Goal: Transaction & Acquisition: Purchase product/service

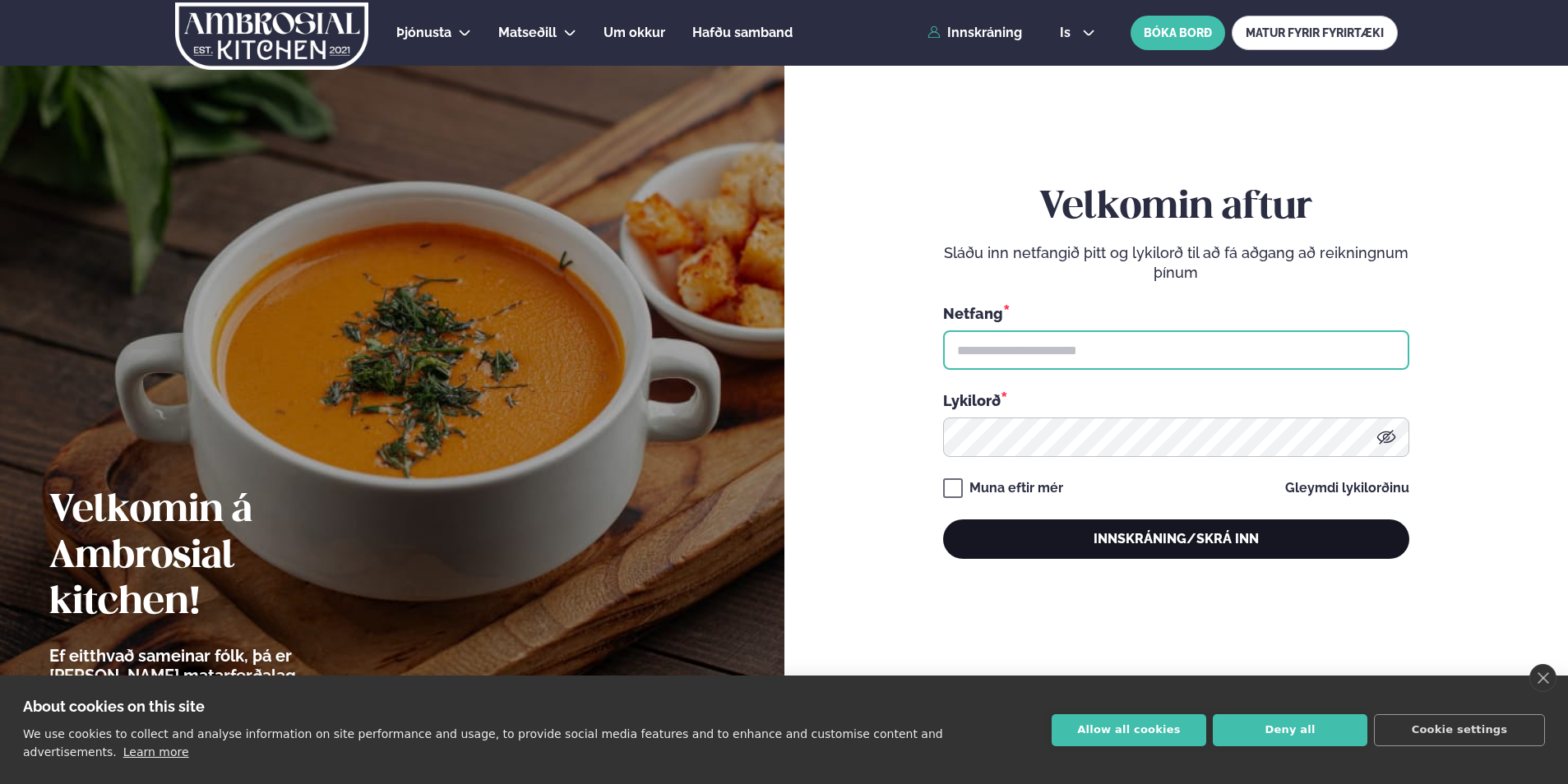
type input "**********"
click at [1169, 543] on button "Innskráning/Skrá inn" at bounding box center [1176, 539] width 466 height 40
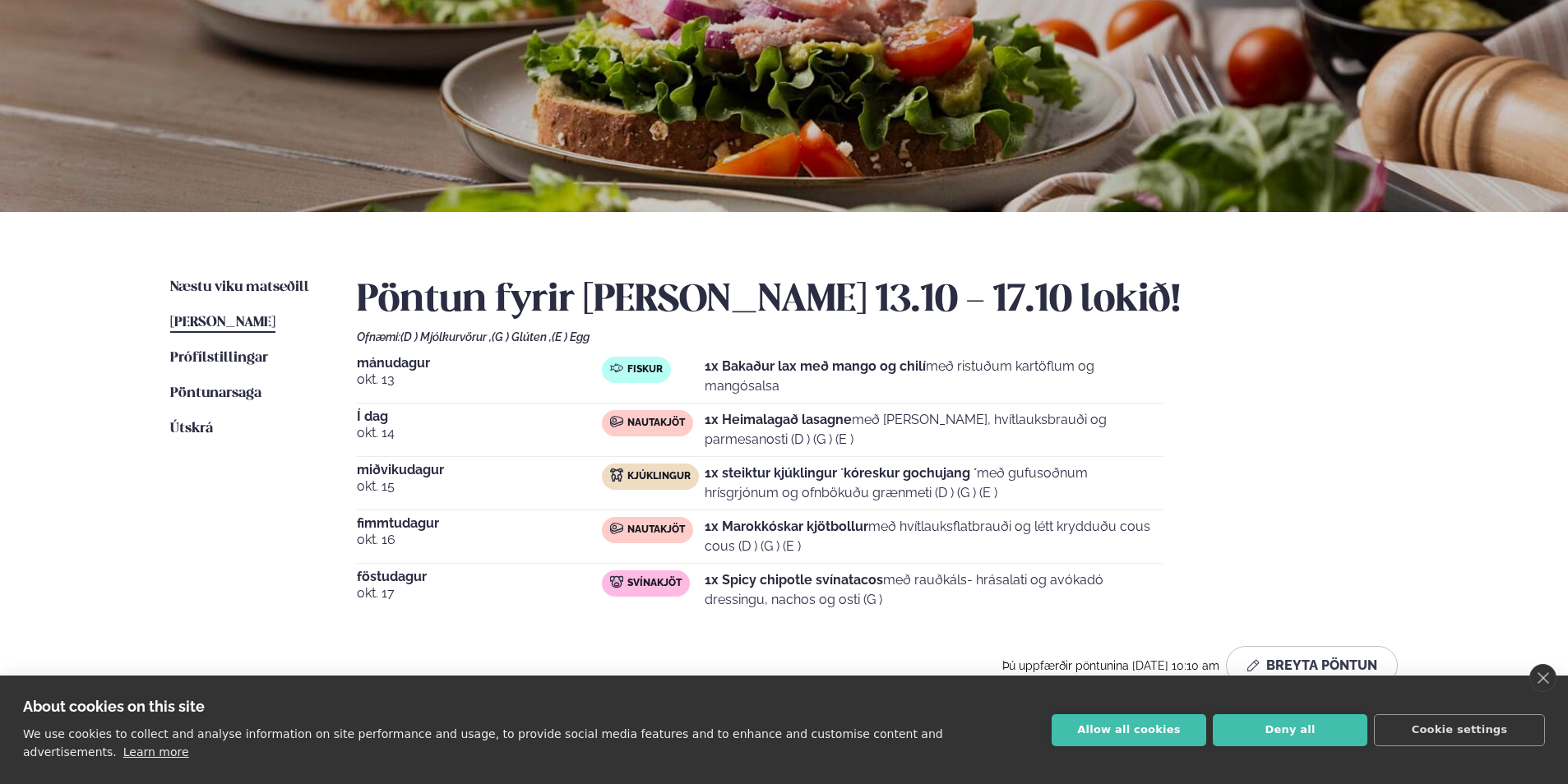
scroll to position [164, 0]
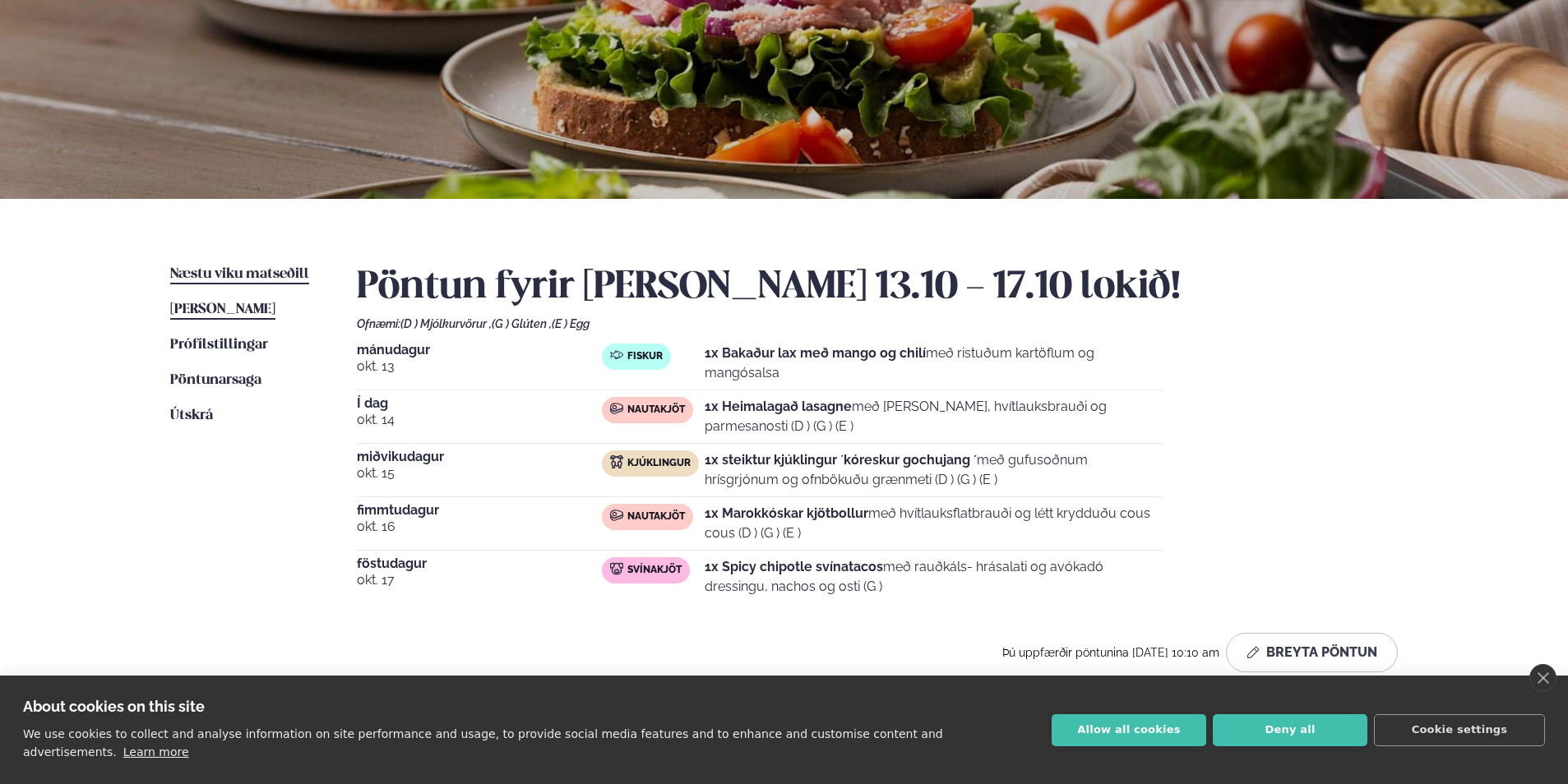
click at [252, 272] on span "Næstu viku matseðill" at bounding box center [239, 273] width 139 height 14
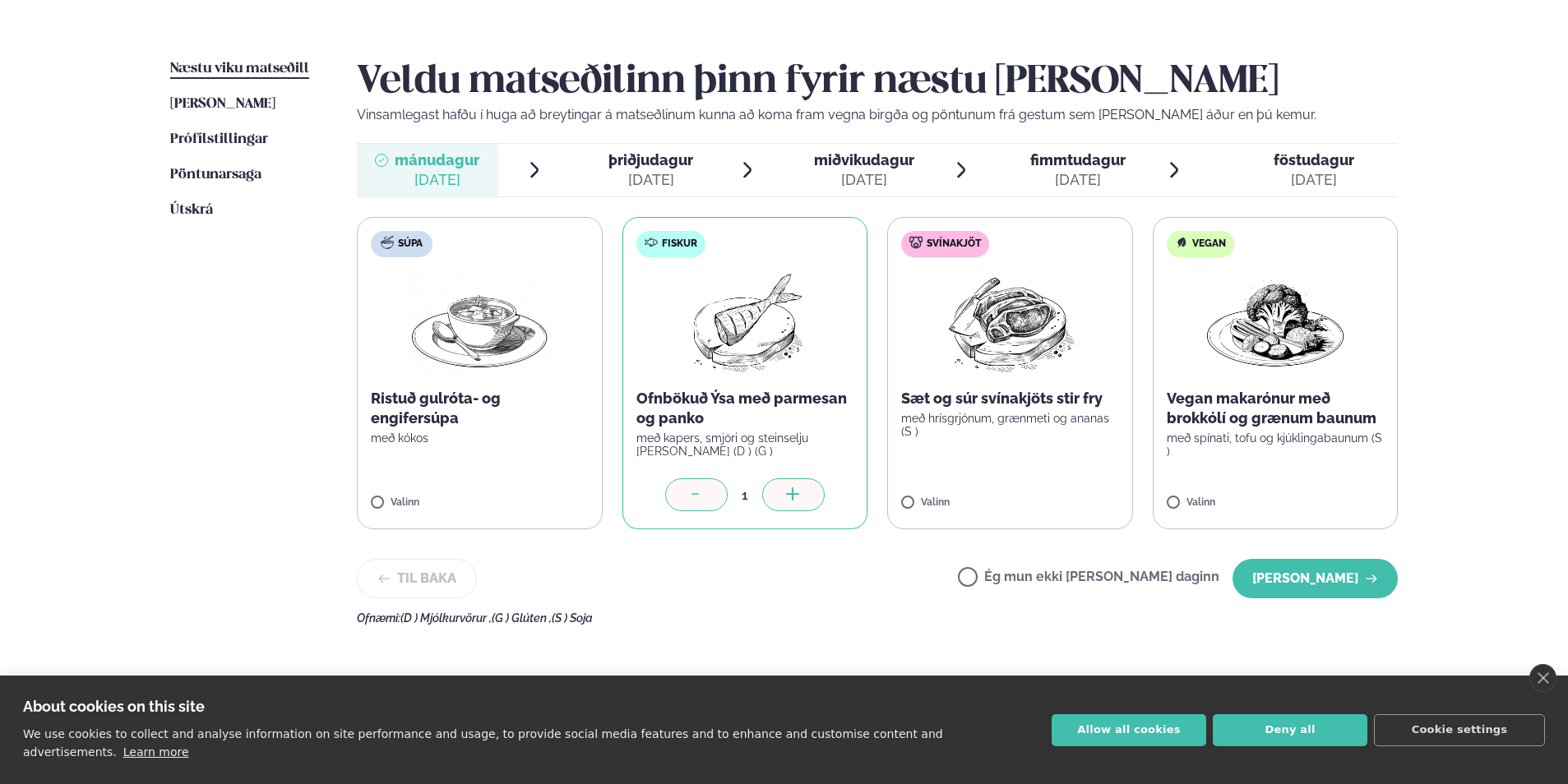
scroll to position [411, 0]
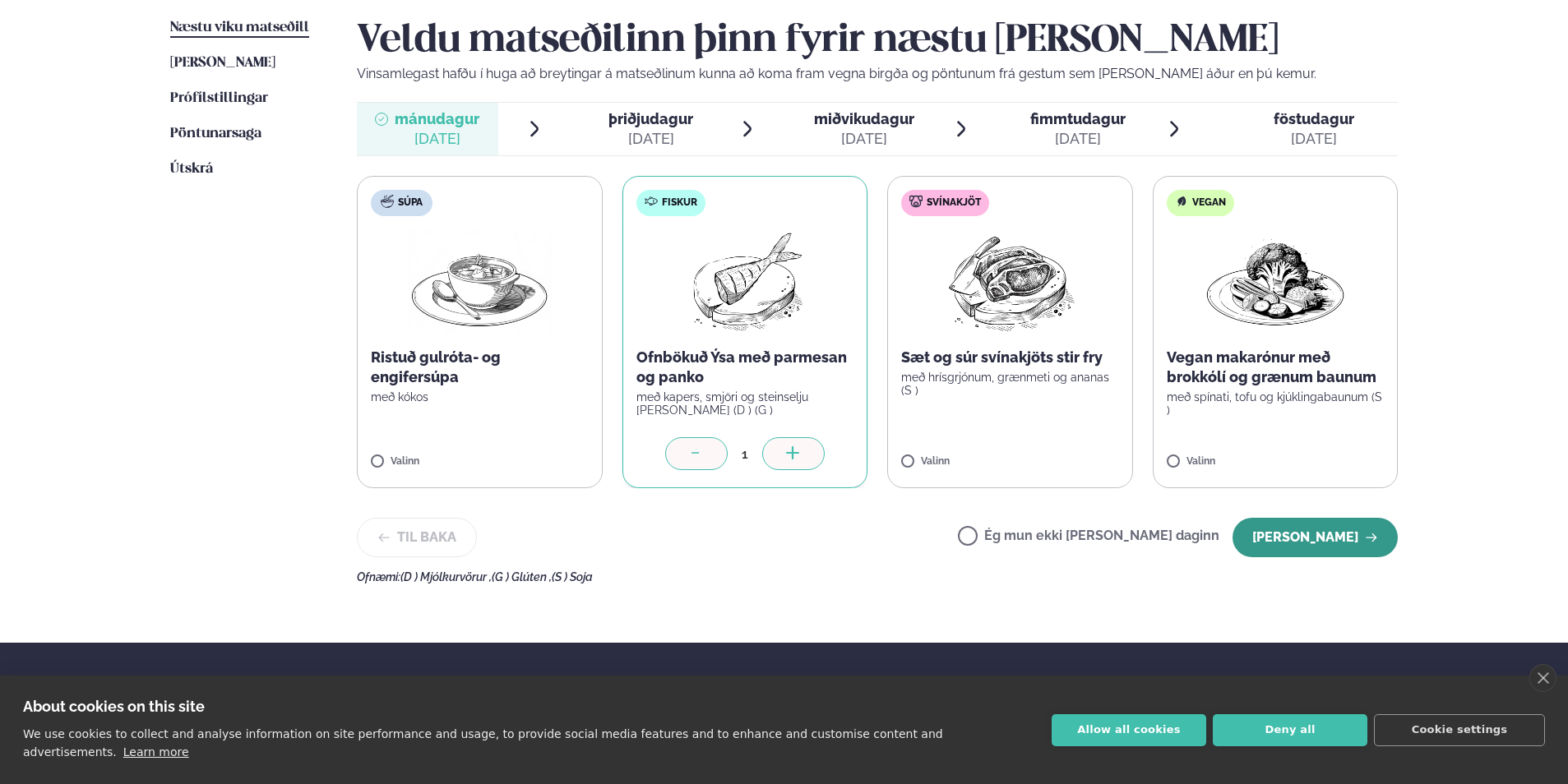
click at [1300, 542] on button "[PERSON_NAME]" at bounding box center [1315, 538] width 165 height 40
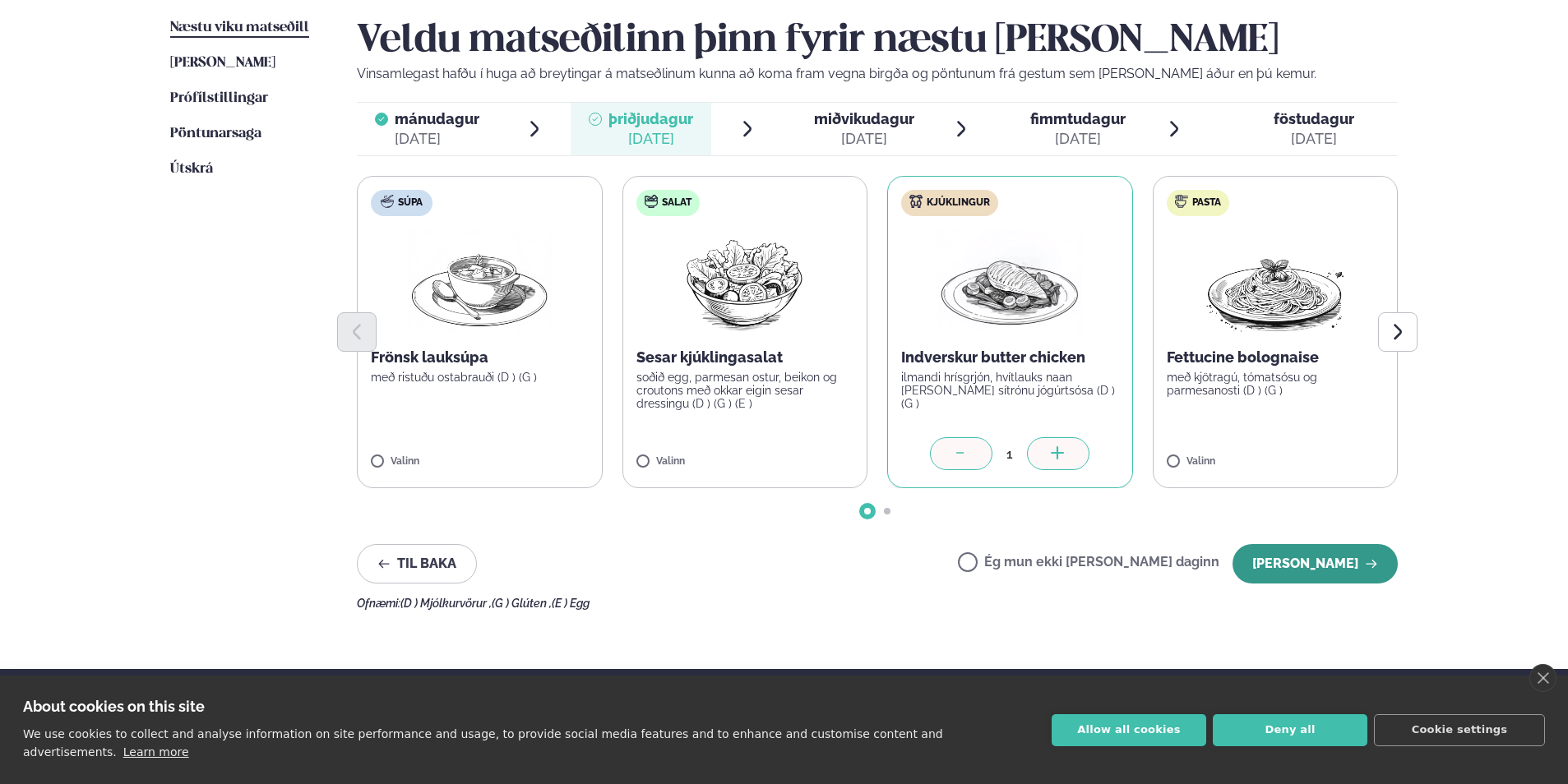
click at [1327, 567] on button "[PERSON_NAME]" at bounding box center [1315, 564] width 165 height 40
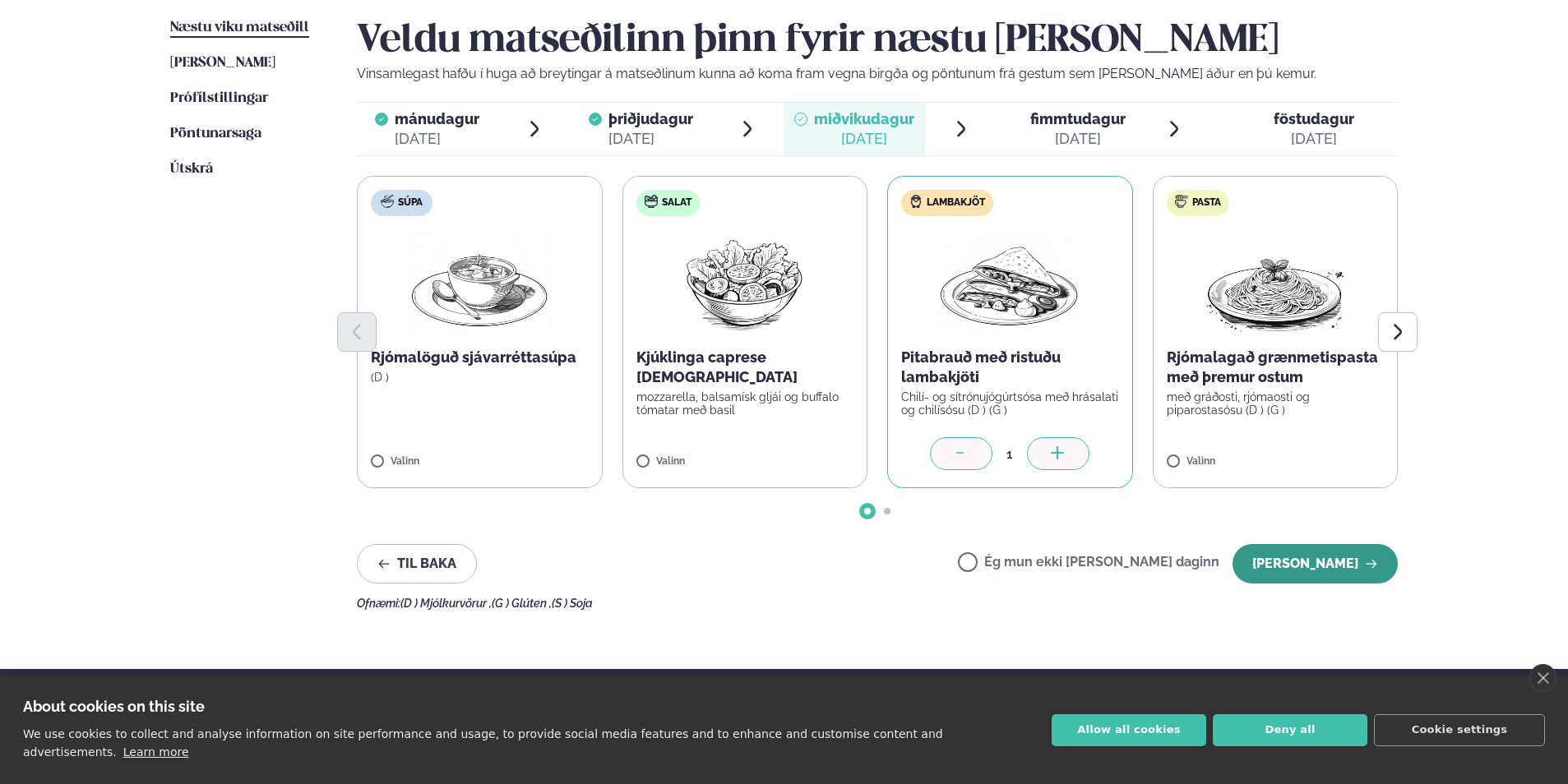
drag, startPoint x: 1317, startPoint y: 567, endPoint x: 1313, endPoint y: 560, distance: 8.1
click at [1315, 566] on button "[PERSON_NAME]" at bounding box center [1315, 564] width 165 height 40
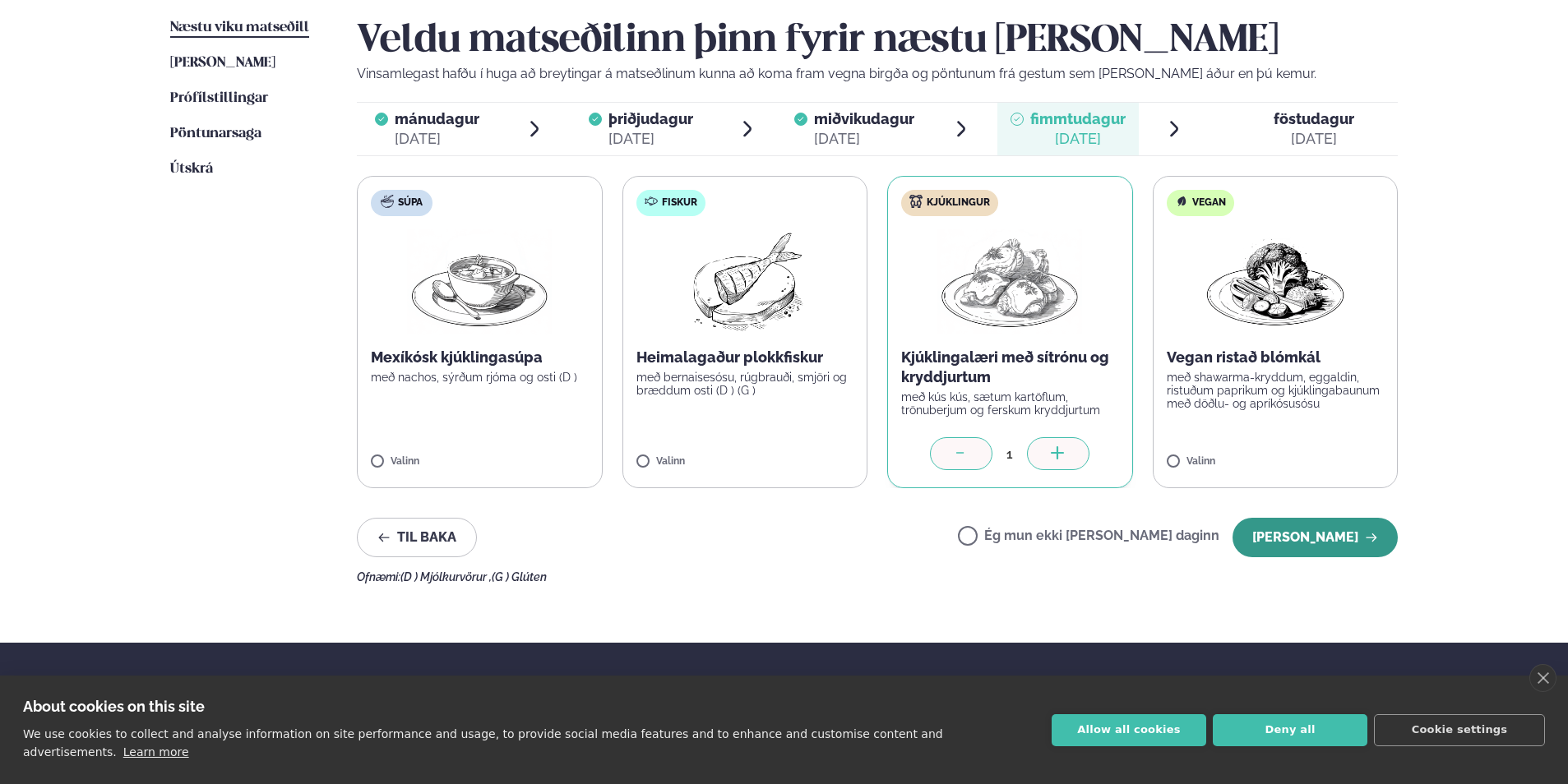
click at [1315, 530] on button "[PERSON_NAME]" at bounding box center [1315, 538] width 165 height 40
